Goal: Information Seeking & Learning: Learn about a topic

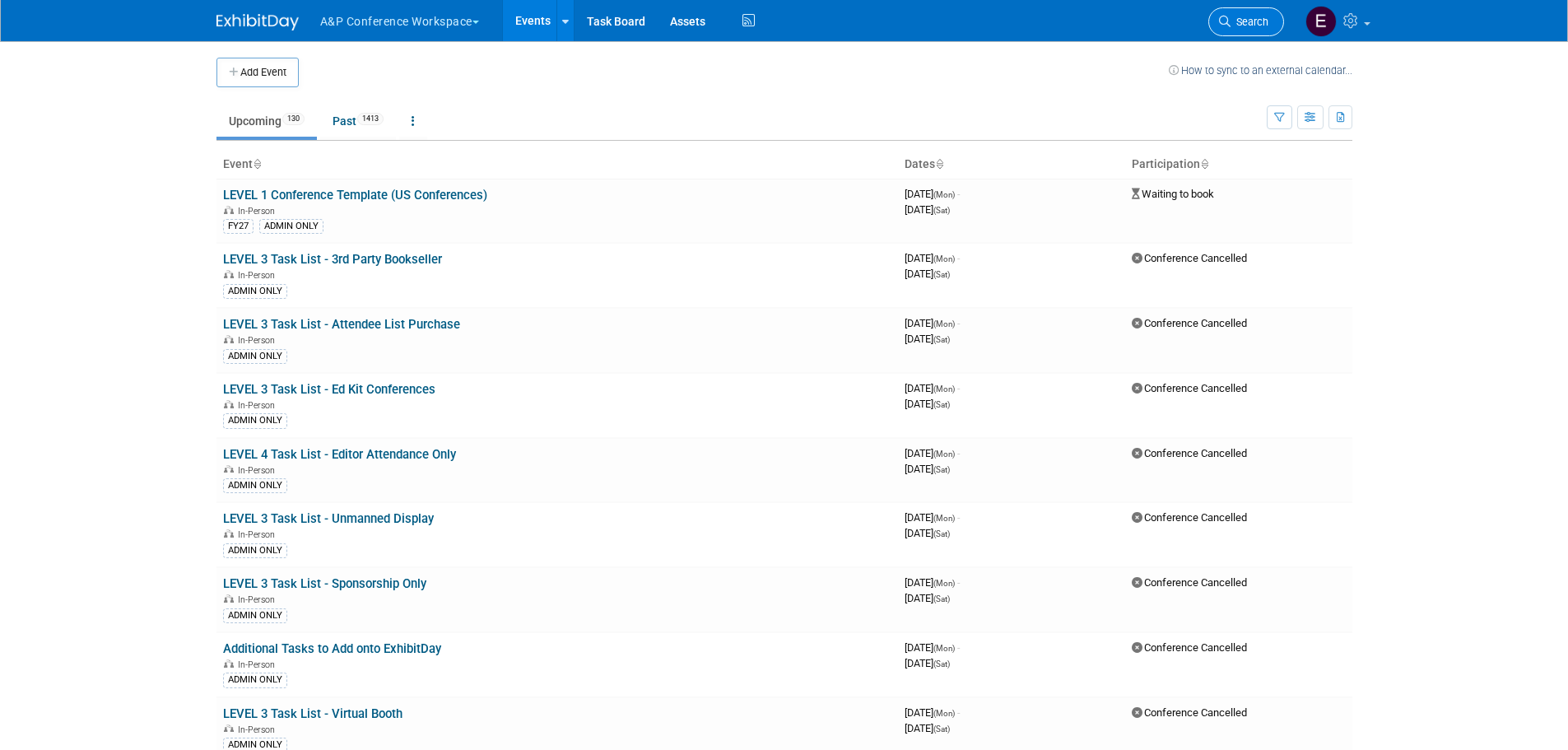
click at [1236, 29] on link "Search" at bounding box center [1246, 21] width 76 height 29
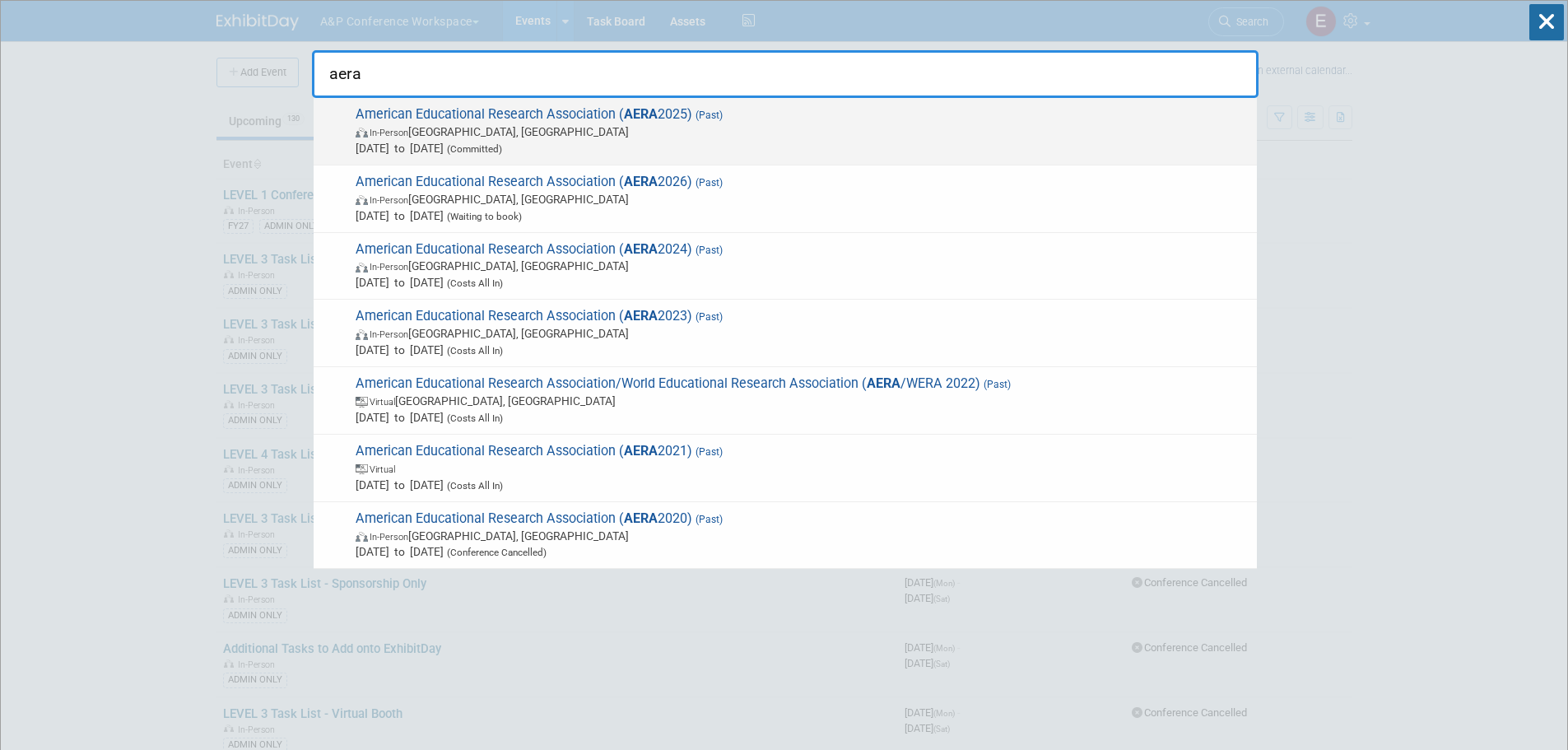
type input "aera"
click at [614, 131] on span "In-Person [GEOGRAPHIC_DATA], [GEOGRAPHIC_DATA]" at bounding box center [802, 131] width 893 height 17
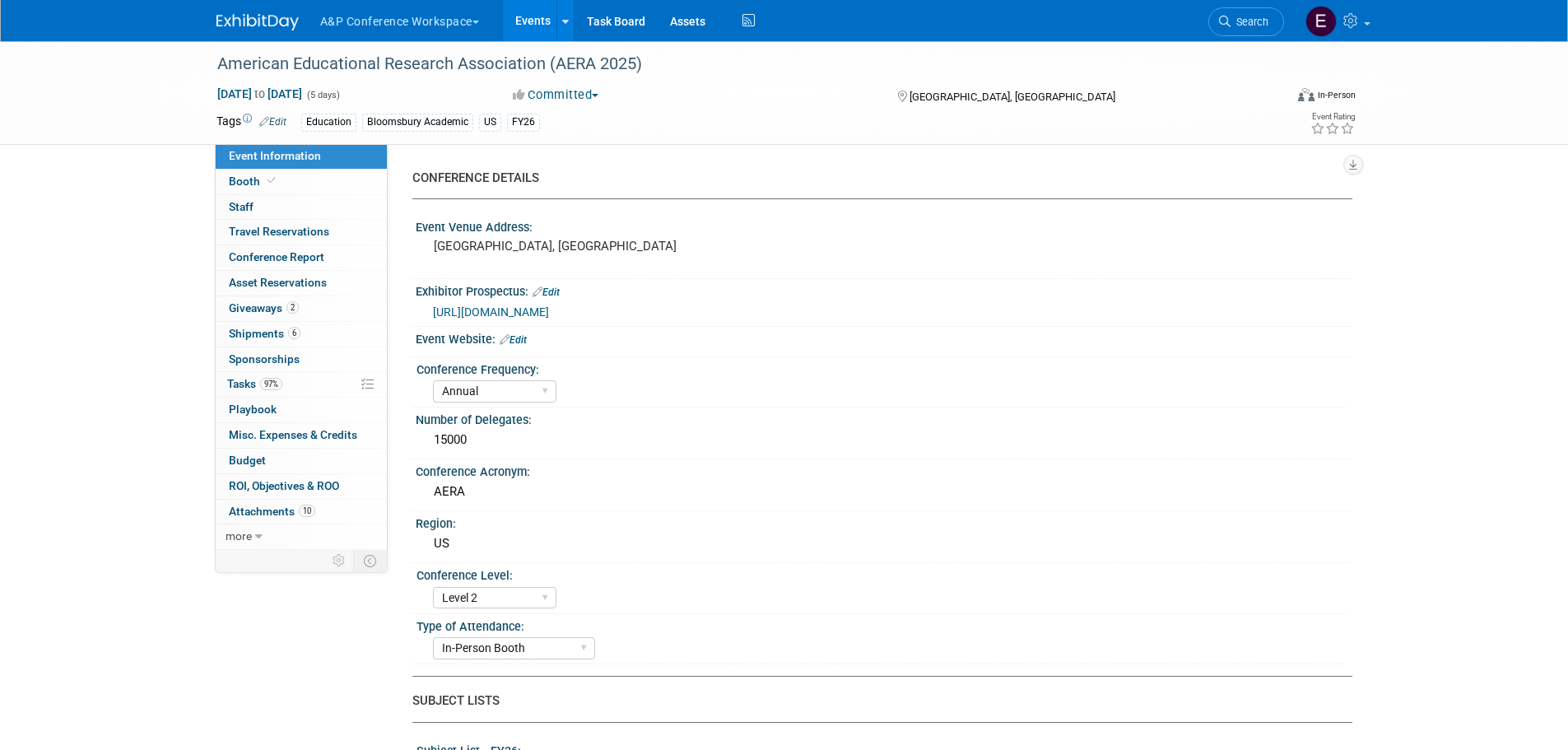
select select "Annual"
select select "Level 2"
select select "In-Person Booth"
select select "Education"
select select "Bloomsbury/Rowman & Littlefield"
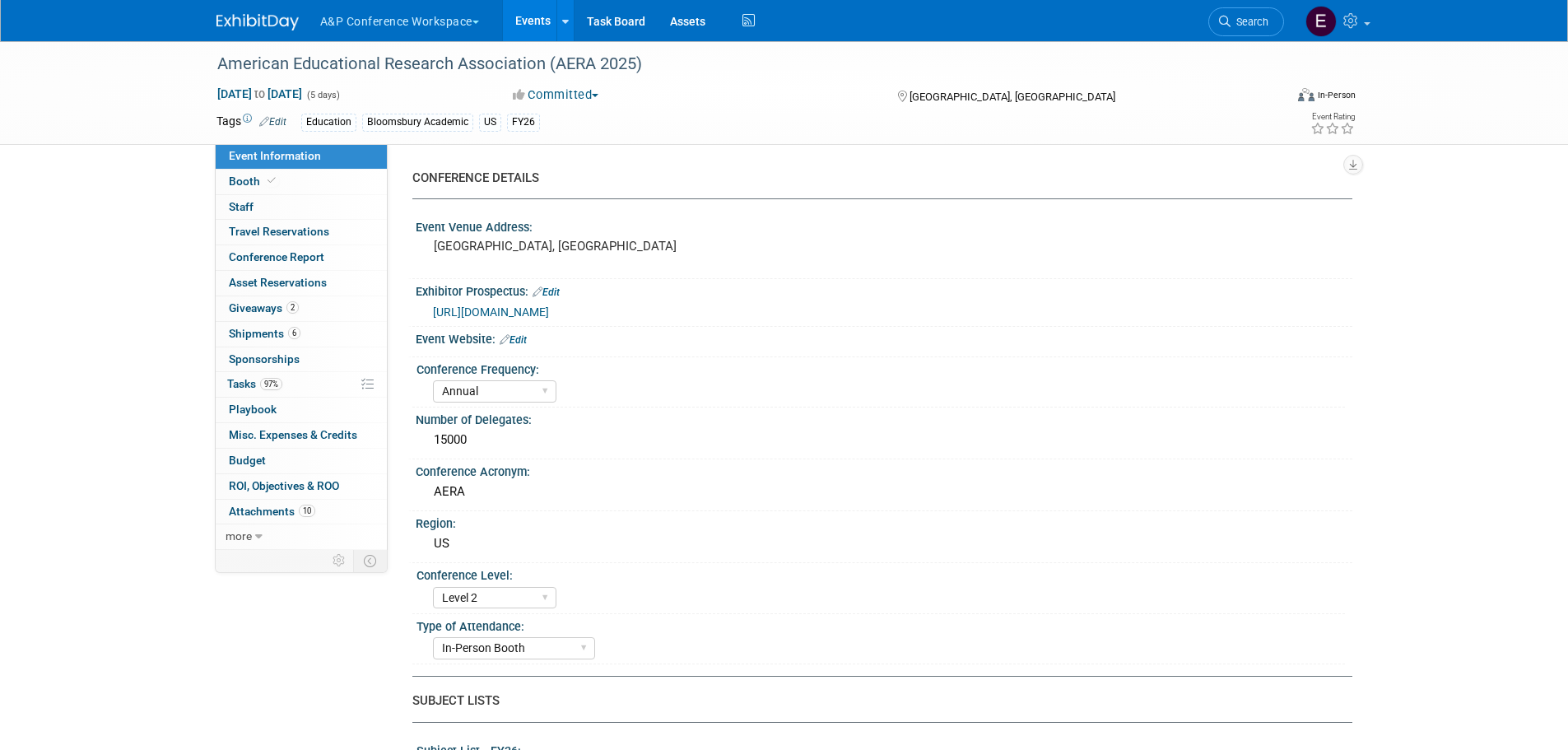
select select "Anne Weston"
select select "Lianna Iwanikiw"
select select "Ami Reitmeier"
select select "Networking/Commissioning"
click at [1241, 26] on span "Search" at bounding box center [1250, 22] width 38 height 12
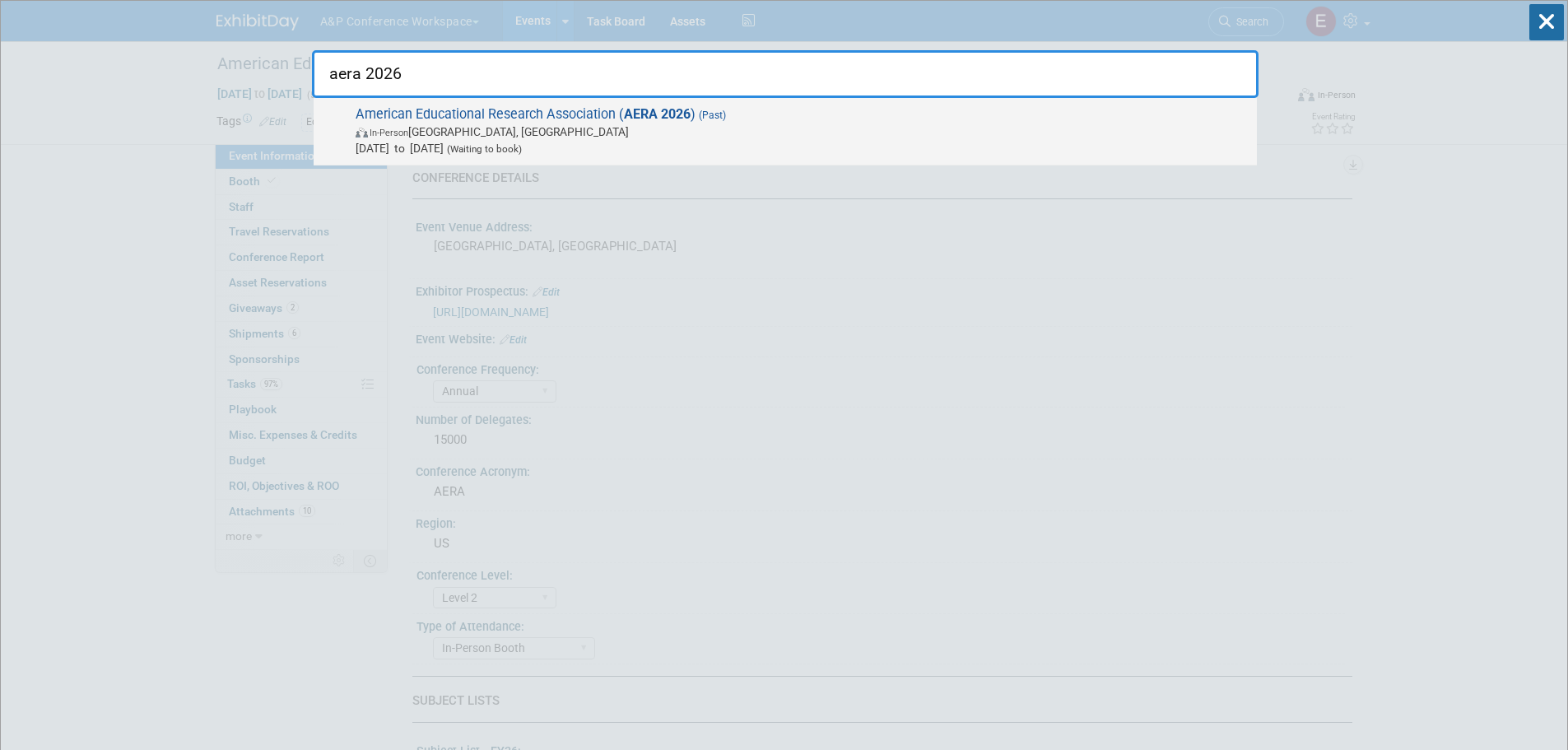
type input "aera 2026"
click at [621, 121] on span "American Educational Research Association ( AERA 2026 ) (Past) In-Person Los An…" at bounding box center [799, 131] width 898 height 50
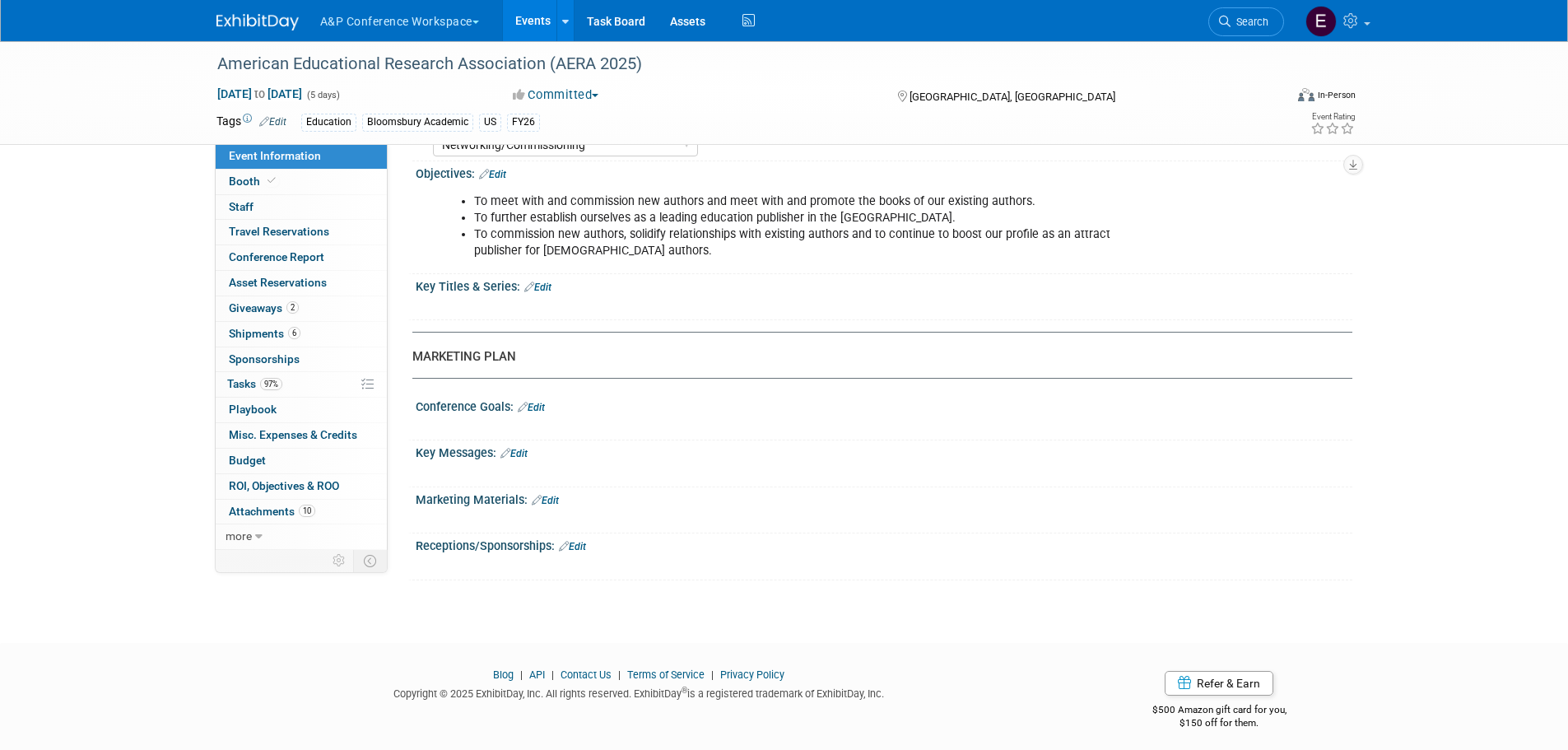
scroll to position [1688, 0]
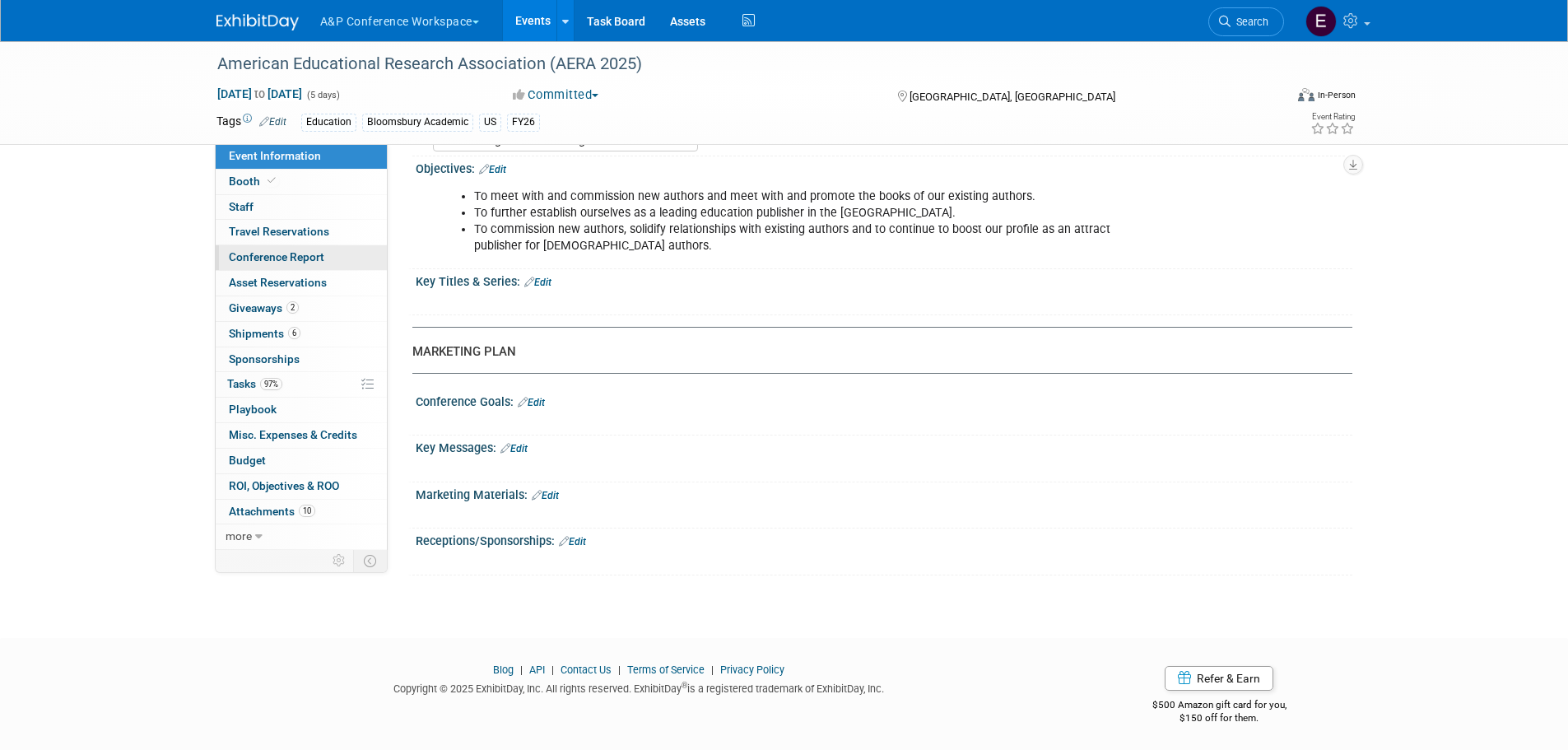
click at [255, 260] on span "Conference Report" at bounding box center [277, 256] width 96 height 13
select select "NO"
select select "YES"
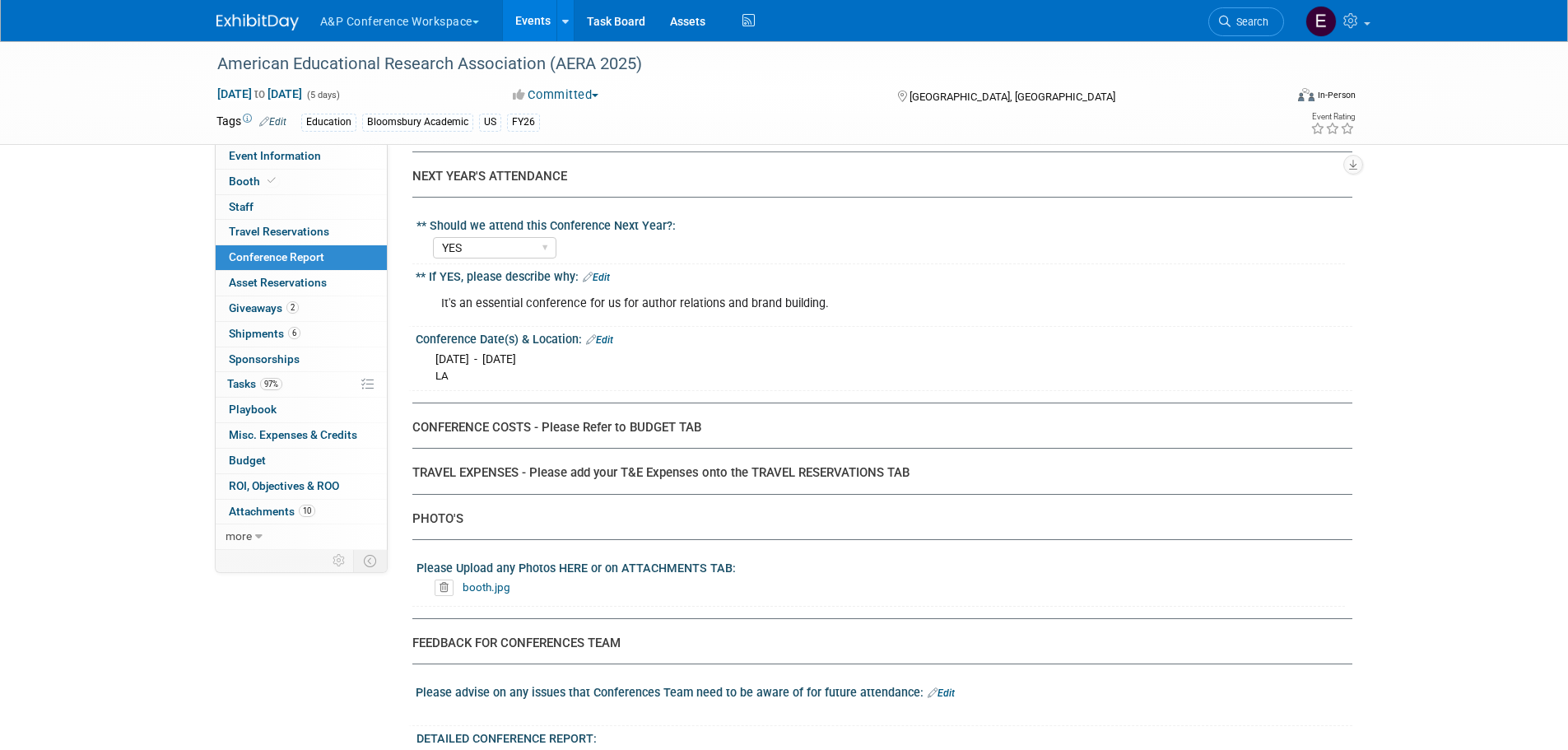
scroll to position [5819, 0]
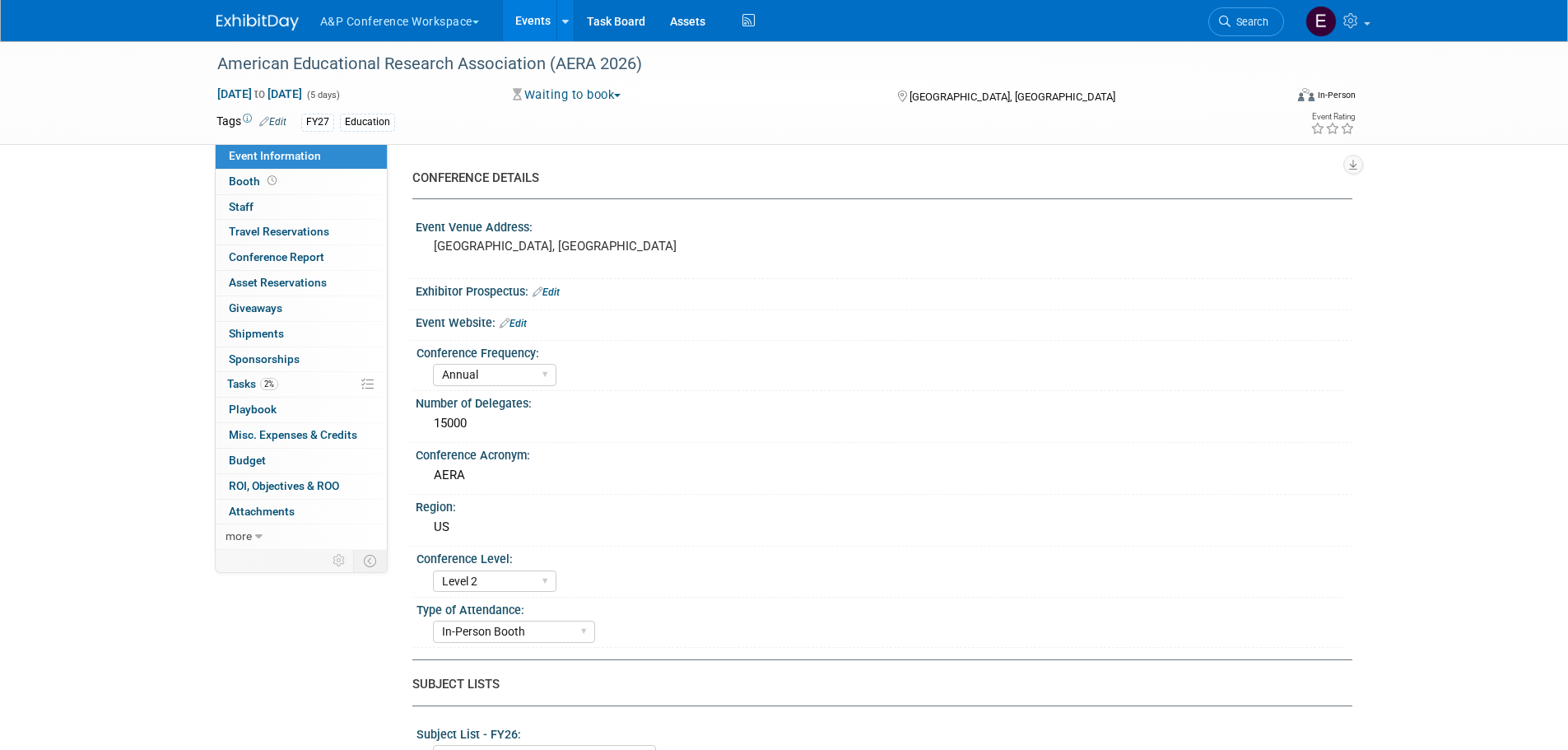
select select "Annual"
select select "Level 2"
select select "In-Person Booth"
select select "Education"
select select "Bloomsbury Academic"
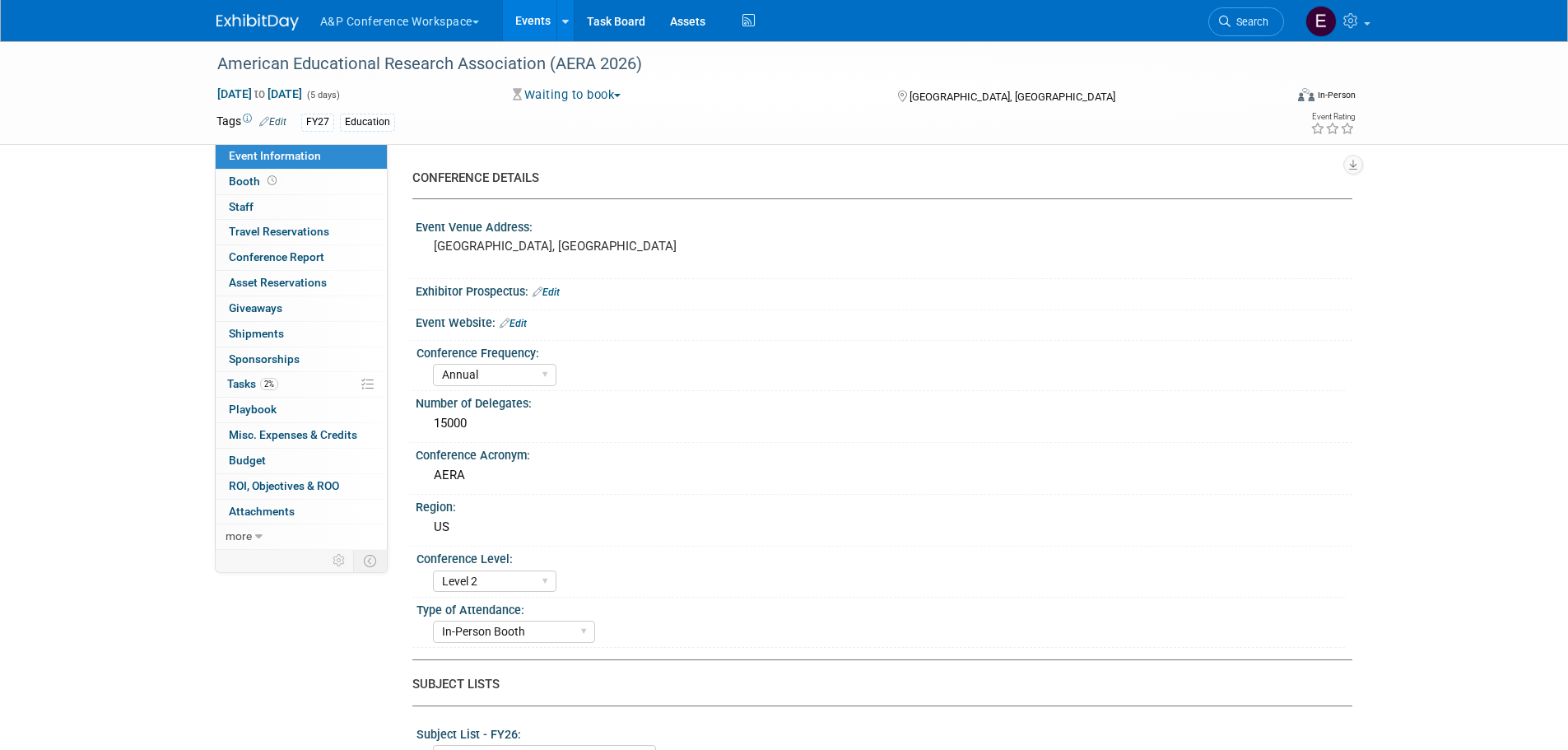
select select "Anne Weston"
select select "NEW HIRE"
select select "Lianna Iwanikiw"
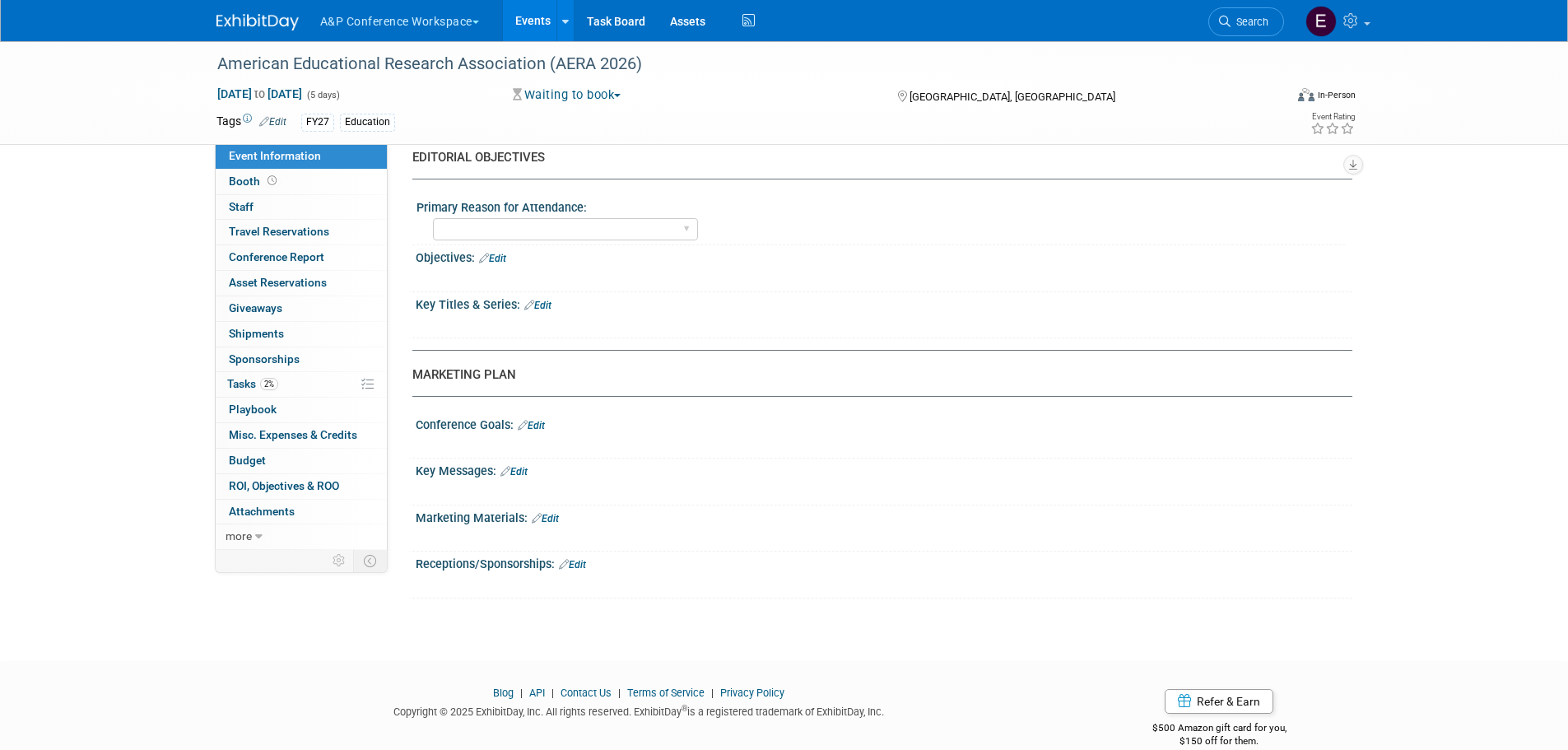
scroll to position [1403, 0]
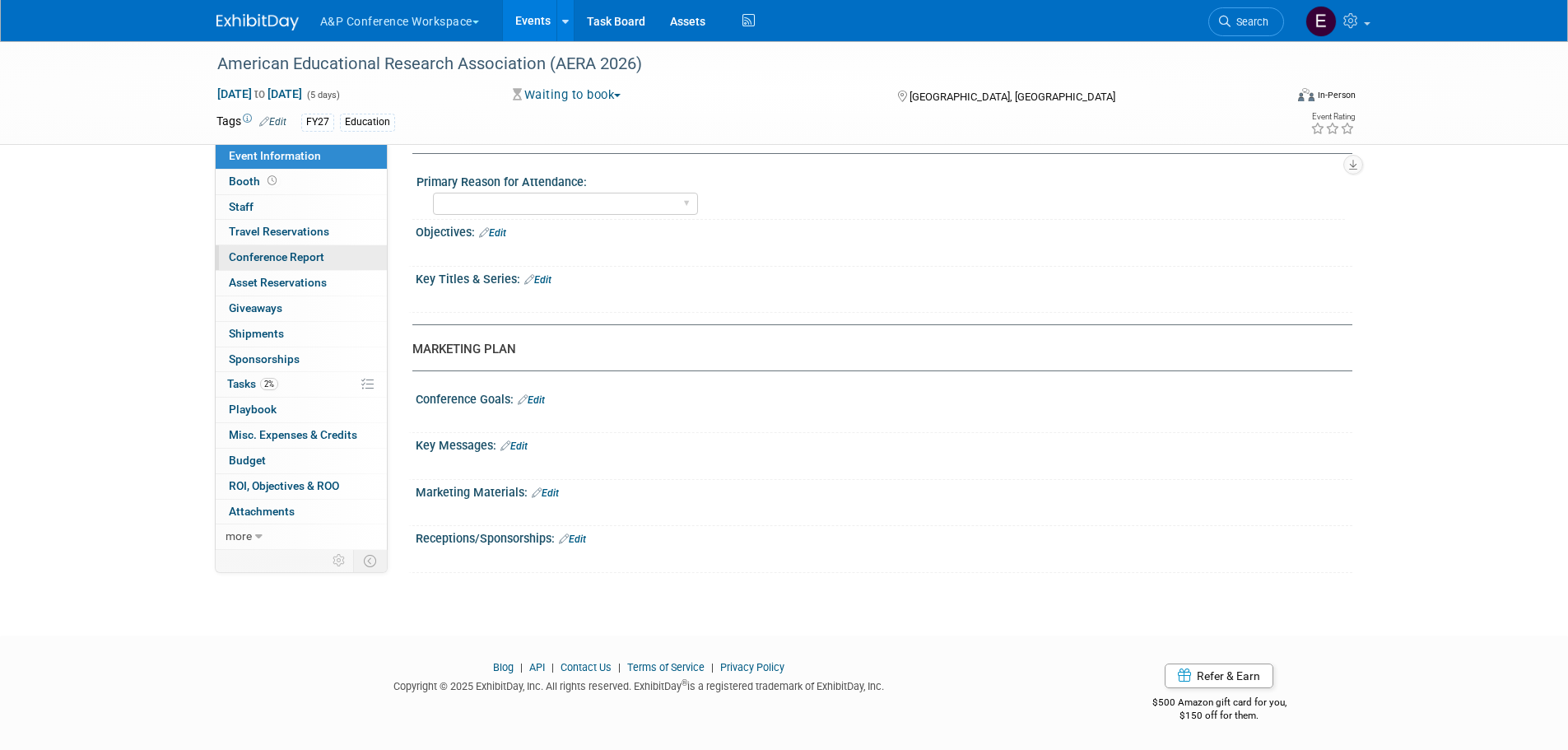
click at [256, 247] on link "Conference Report" at bounding box center [301, 258] width 171 height 25
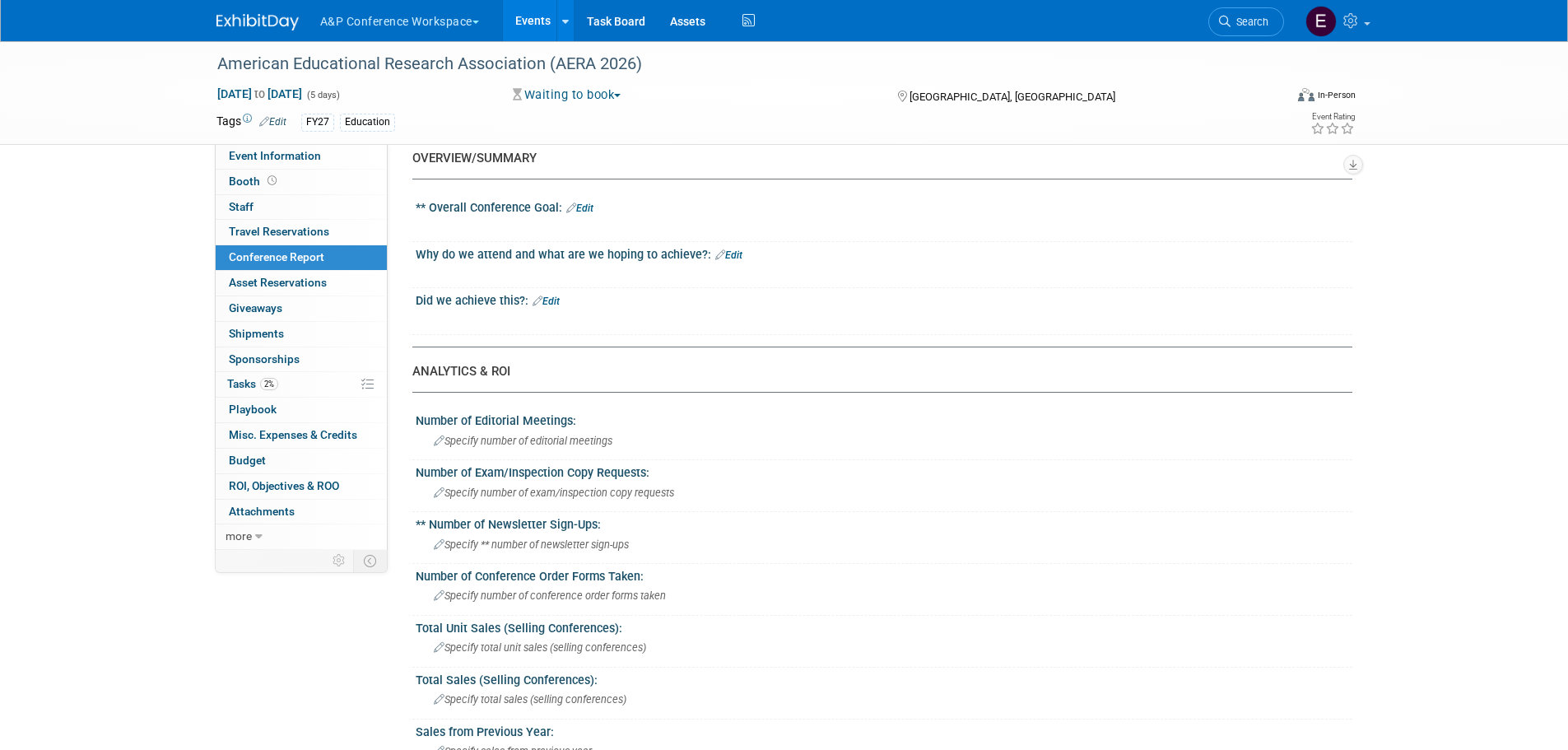
scroll to position [0, 0]
